Goal: Task Accomplishment & Management: Use online tool/utility

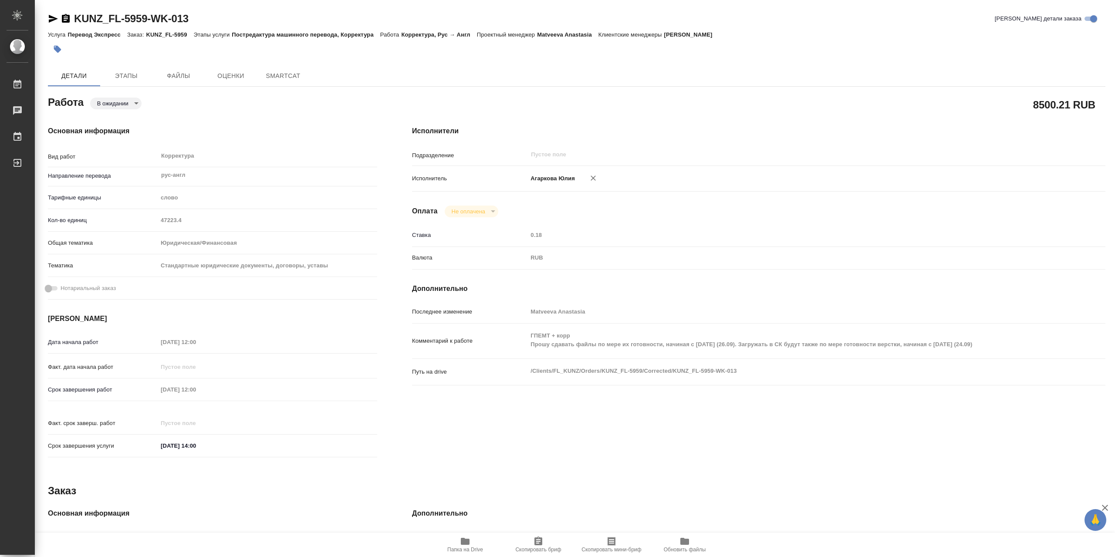
type textarea "x"
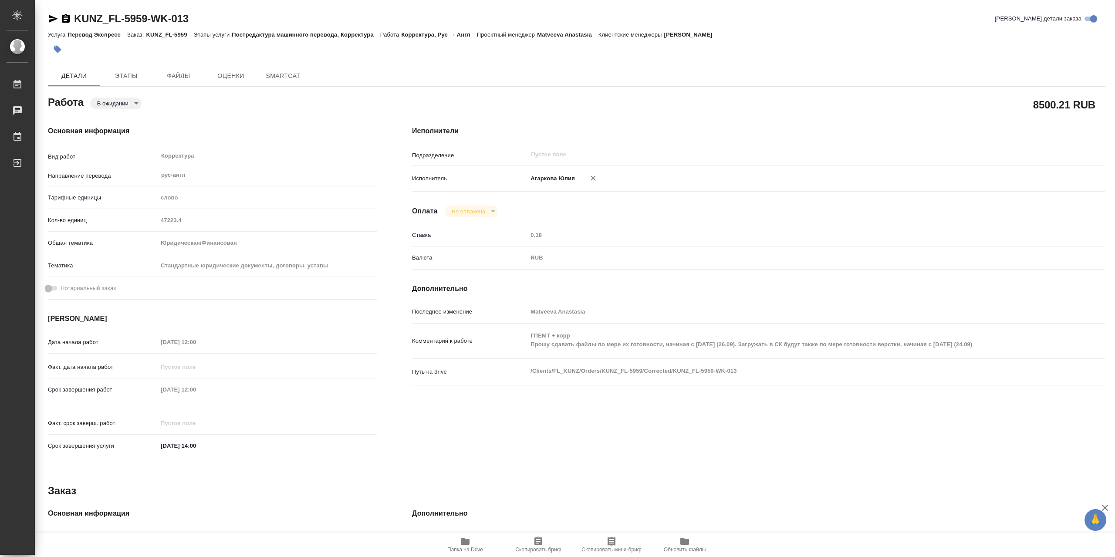
type textarea "x"
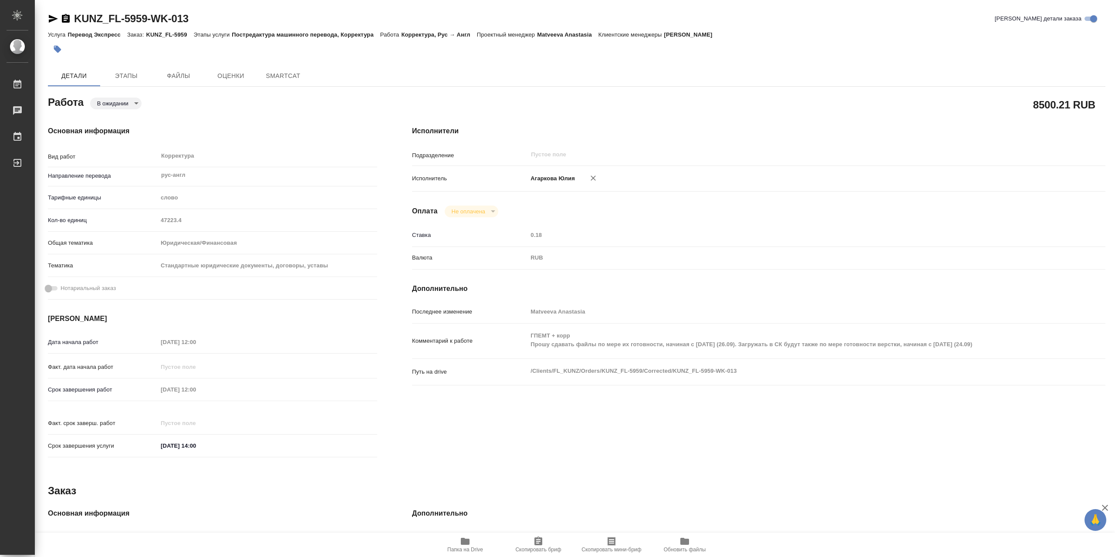
type textarea "x"
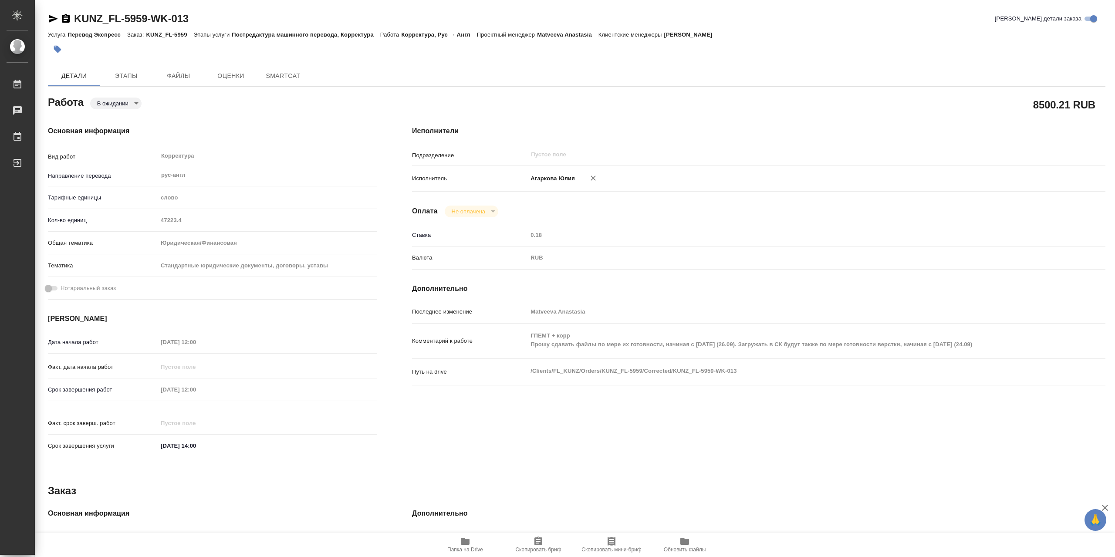
type textarea "x"
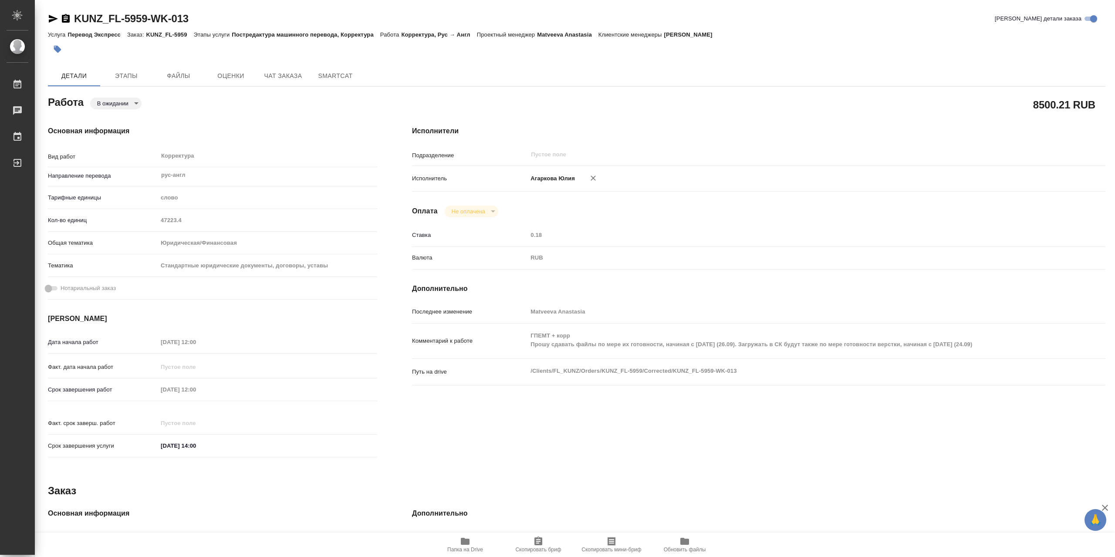
type textarea "x"
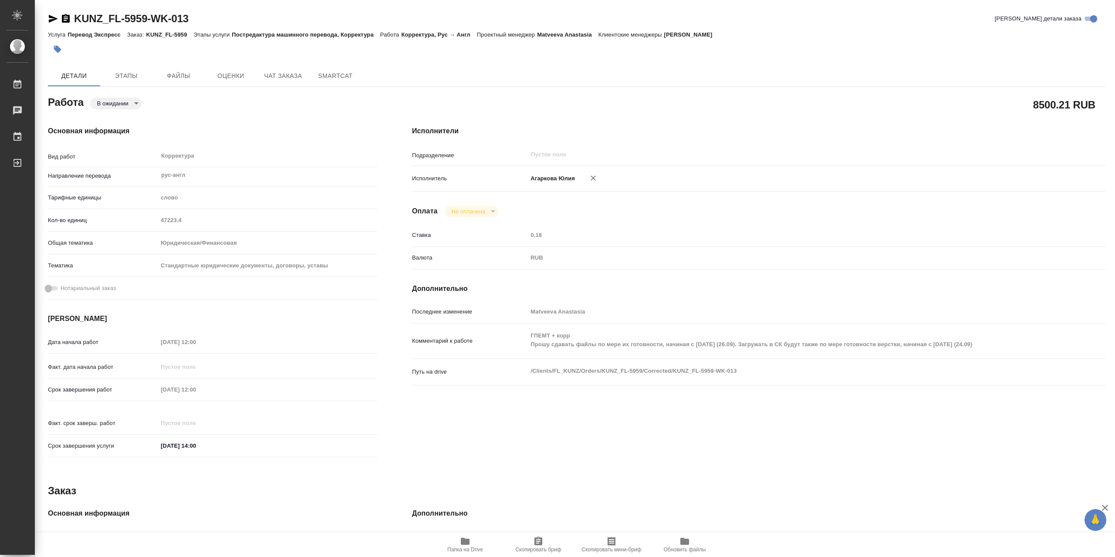
type textarea "x"
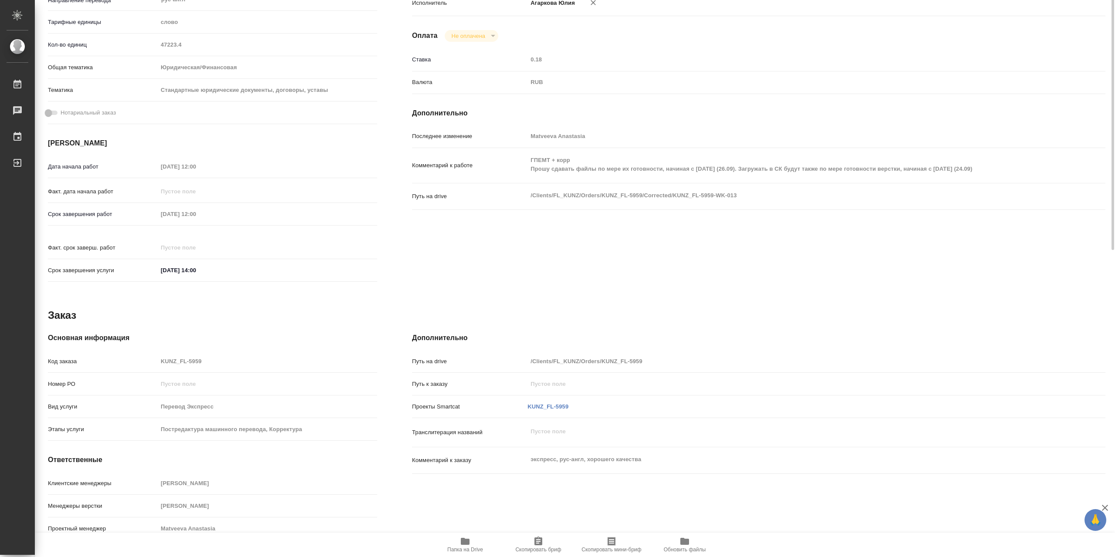
scroll to position [1, 0]
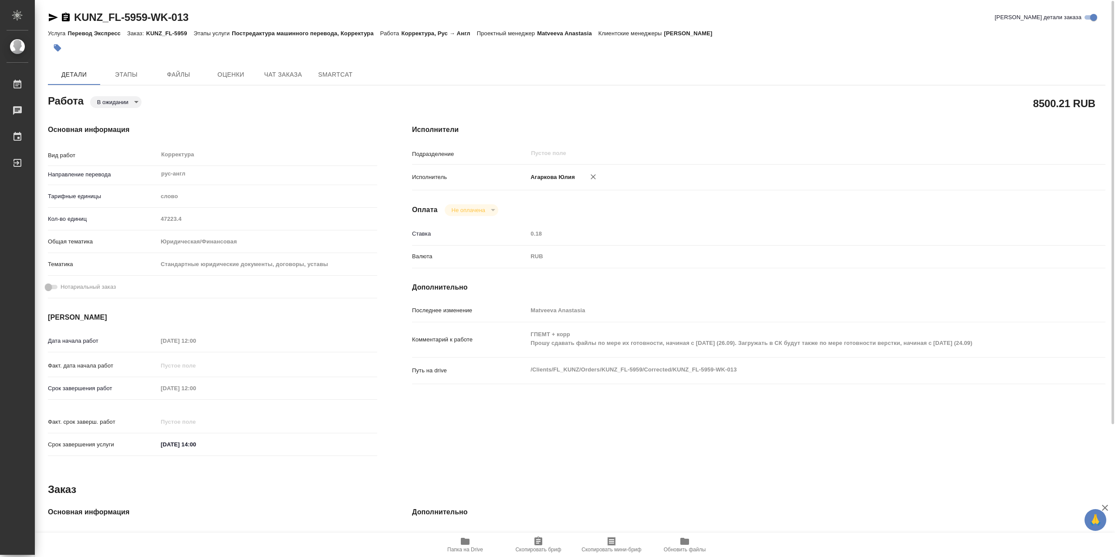
click at [470, 539] on icon "button" at bounding box center [465, 541] width 10 height 10
